Goal: Register for event/course

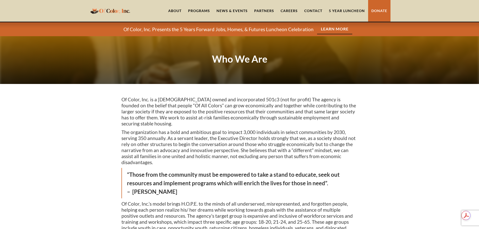
click at [199, 13] on div "Programs" at bounding box center [199, 10] width 22 height 5
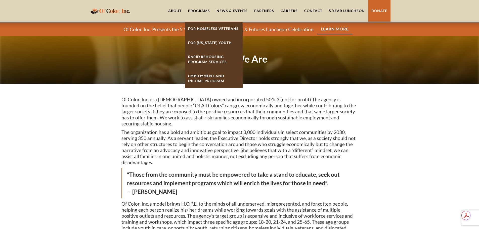
click at [205, 27] on link "For Homeless Veterans" at bounding box center [214, 29] width 58 height 14
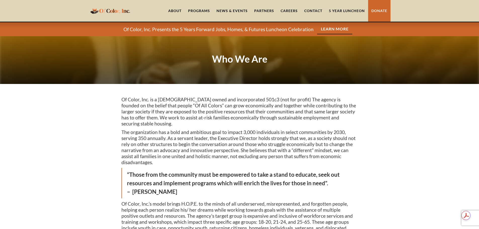
click at [349, 11] on link "5 Year Luncheon" at bounding box center [347, 11] width 43 height 22
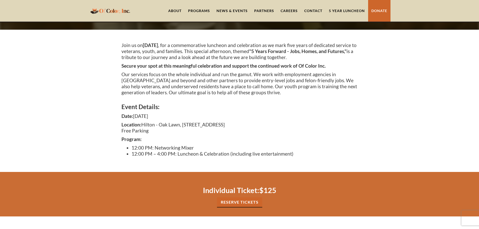
scroll to position [75, 0]
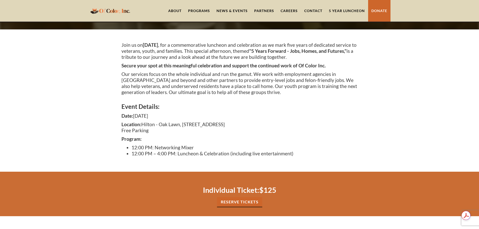
click at [360, 118] on div "Join us [DATE][DATE] , for a commemorative luncheon and celebration as we mark …" at bounding box center [239, 100] width 479 height 142
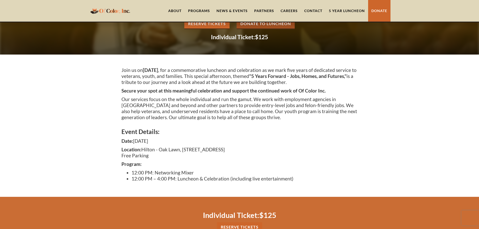
click at [308, 91] on strong "Secure your spot at this meaningful celebration and support the continued work …" at bounding box center [224, 91] width 204 height 6
click at [366, 92] on div "Join us on Thursday, October 30, 2025 , for a commemorative luncheon and celebr…" at bounding box center [239, 126] width 479 height 142
click at [220, 110] on p "Our services focus on the whole individual and run the gamut. We work with empl…" at bounding box center [240, 108] width 236 height 24
click at [281, 110] on p "Our services focus on the whole individual and run the gamut. We work with empl…" at bounding box center [240, 108] width 236 height 24
click at [214, 114] on p "Our services focus on the whole individual and run the gamut. We work with empl…" at bounding box center [240, 108] width 236 height 24
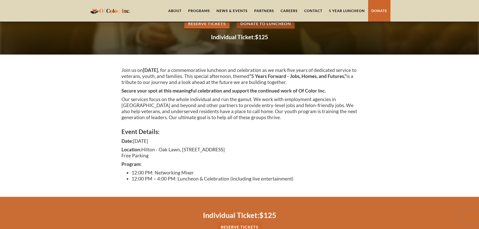
click at [226, 114] on p "Our services focus on the whole individual and run the gamut. We work with empl…" at bounding box center [240, 108] width 236 height 24
click at [249, 114] on p "Our services focus on the whole individual and run the gamut. We work with empl…" at bounding box center [240, 108] width 236 height 24
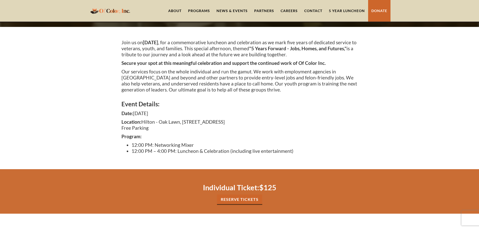
scroll to position [151, 0]
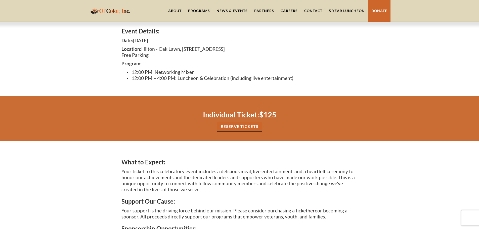
drag, startPoint x: 177, startPoint y: 46, endPoint x: 250, endPoint y: 42, distance: 73.1
click at [250, 42] on div "Event Details: Date: Thursday, October 30, 2025 Location: Hilton - Oak Lawn, 93…" at bounding box center [240, 52] width 236 height 61
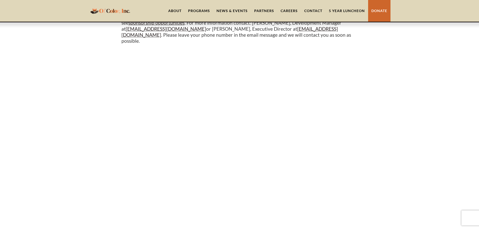
scroll to position [403, 0]
